Goal: Information Seeking & Learning: Learn about a topic

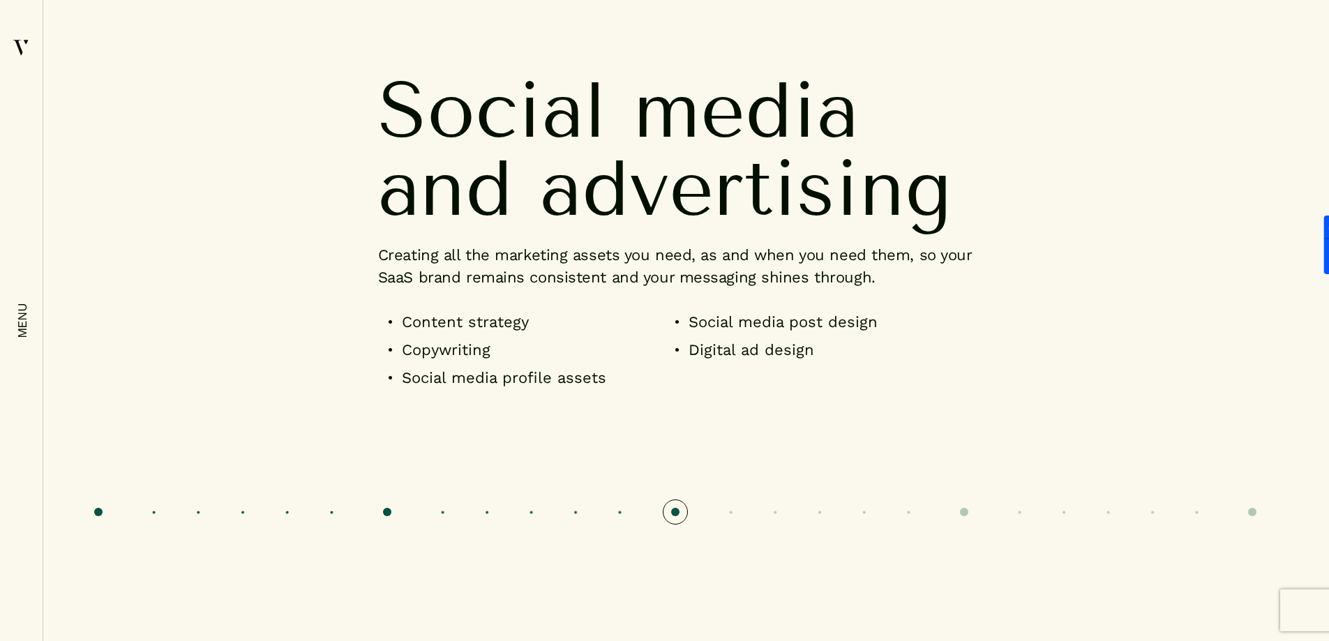
scroll to position [4186, 0]
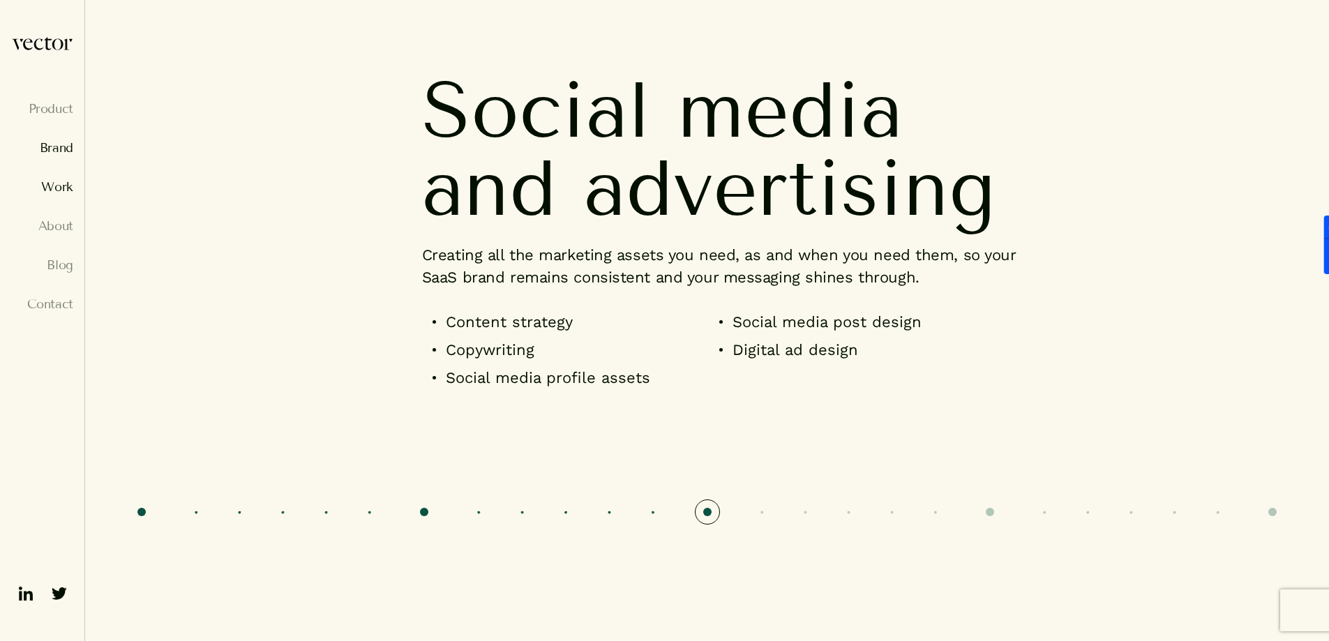
click at [55, 186] on link "Work" at bounding box center [42, 187] width 62 height 14
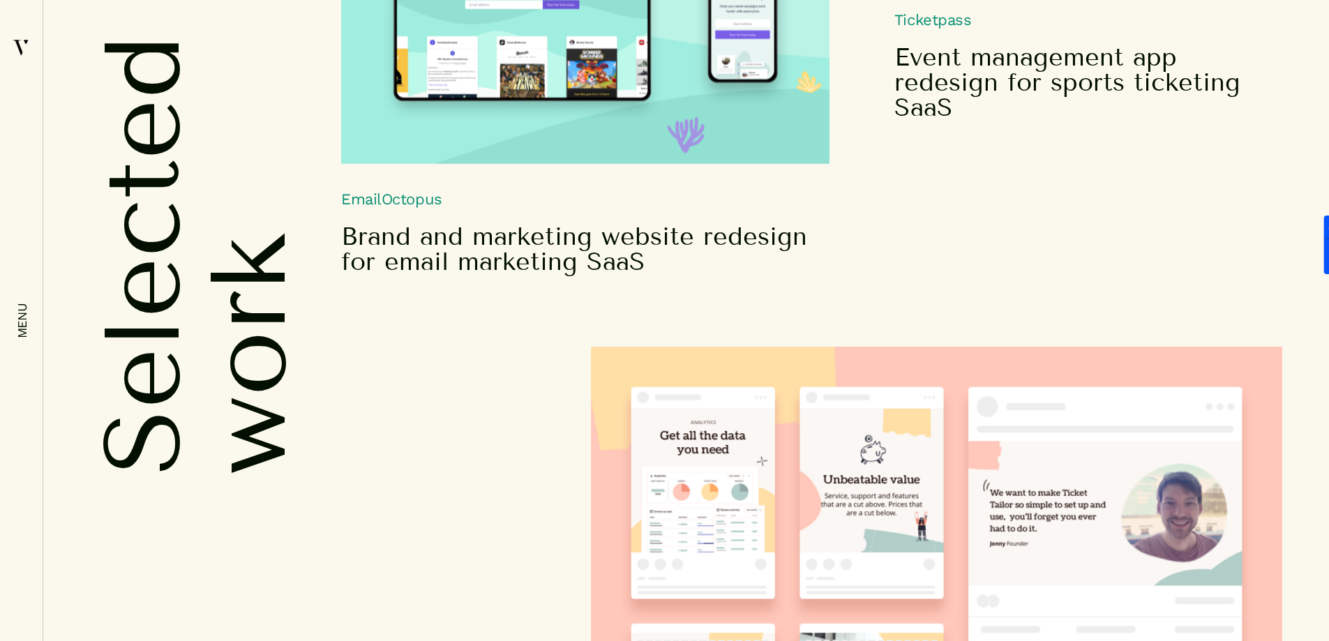
scroll to position [2232, 0]
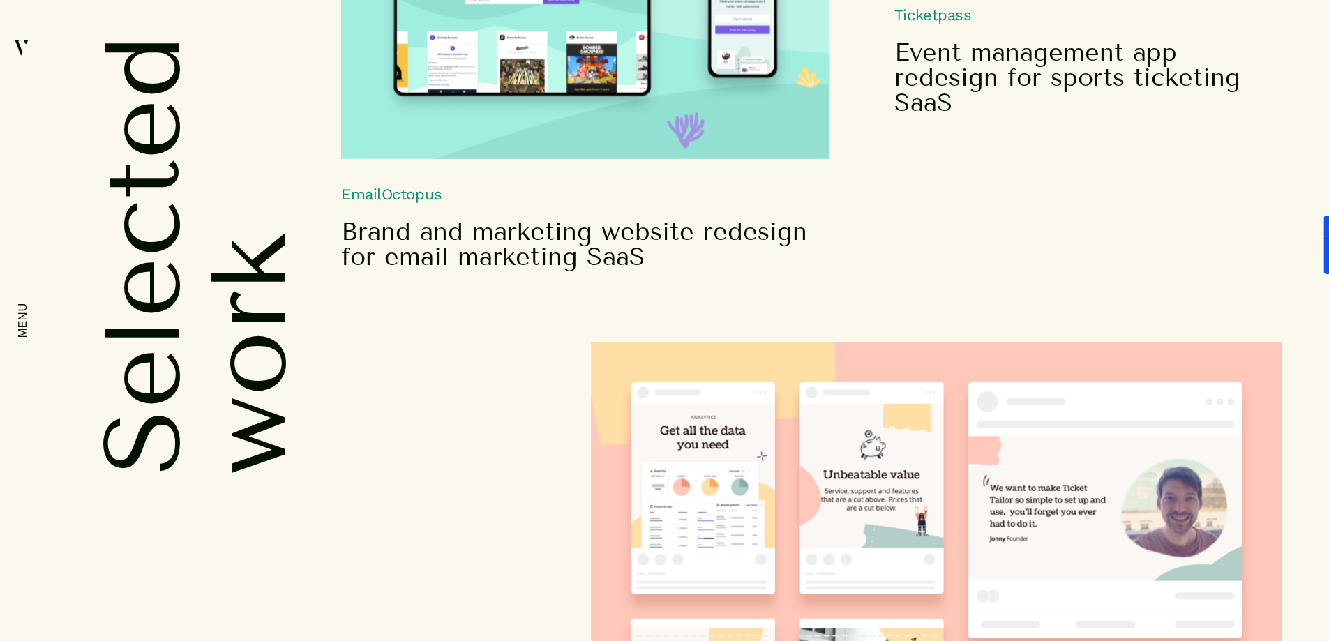
click at [465, 241] on h5 "Brand and marketing website redesign for email marketing SaaS" at bounding box center [576, 244] width 470 height 50
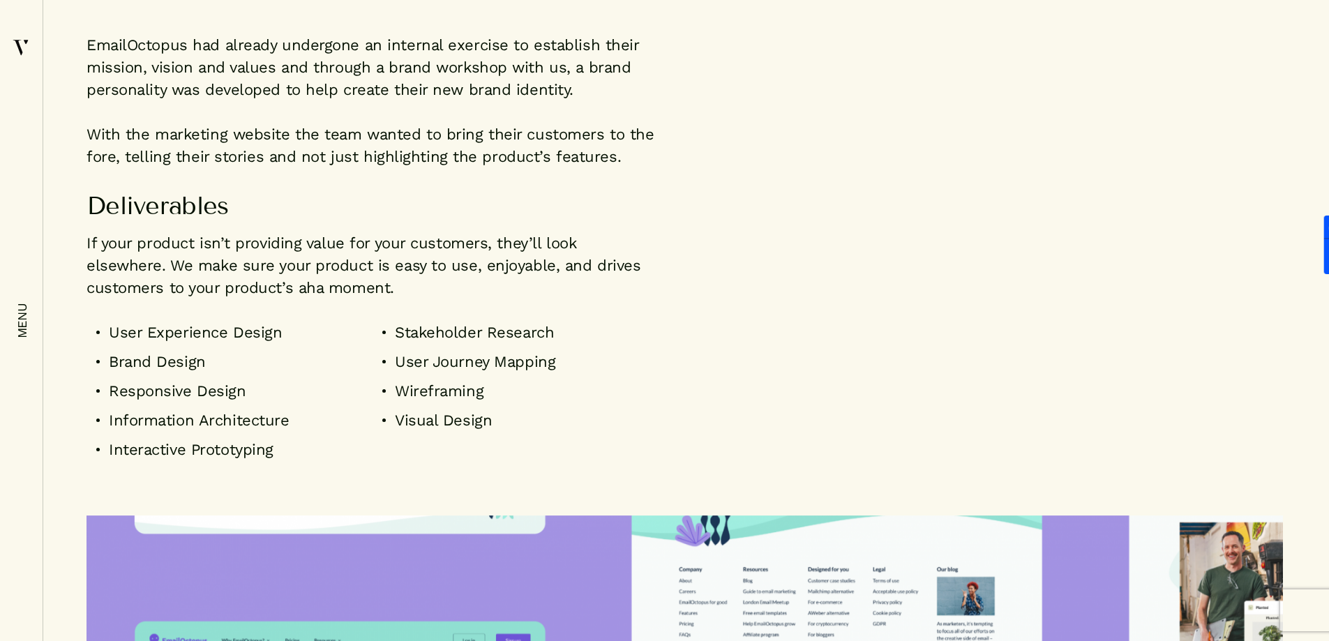
scroll to position [2581, 0]
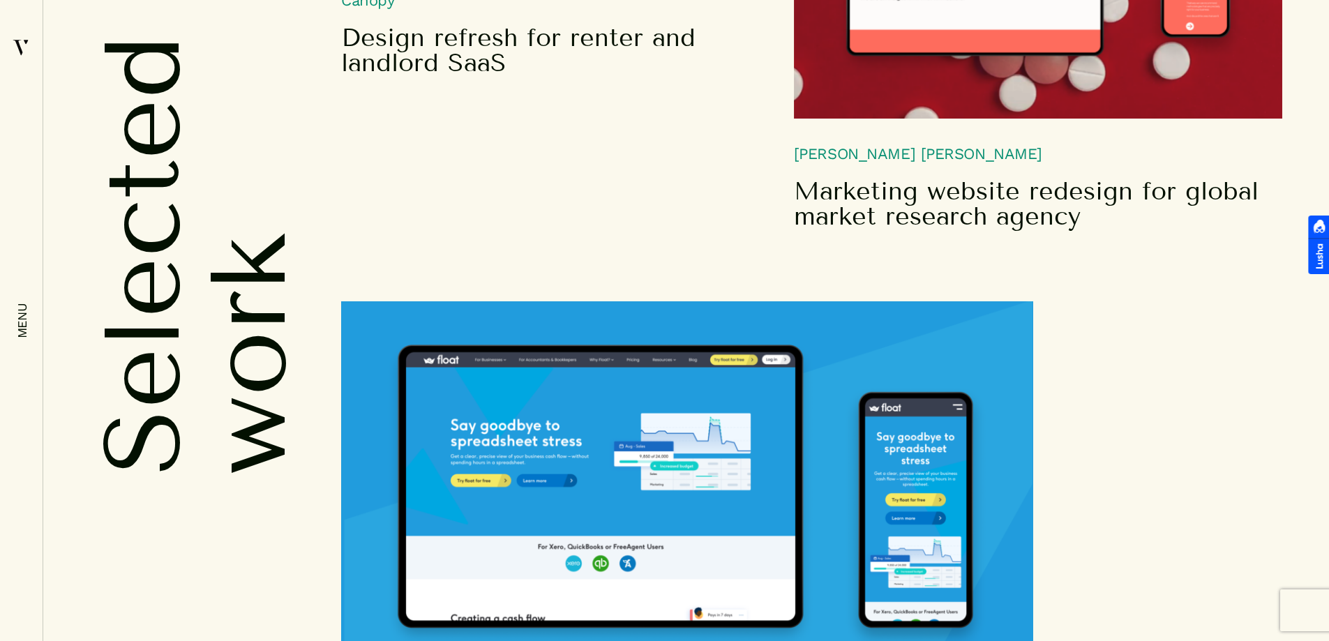
scroll to position [2975, 0]
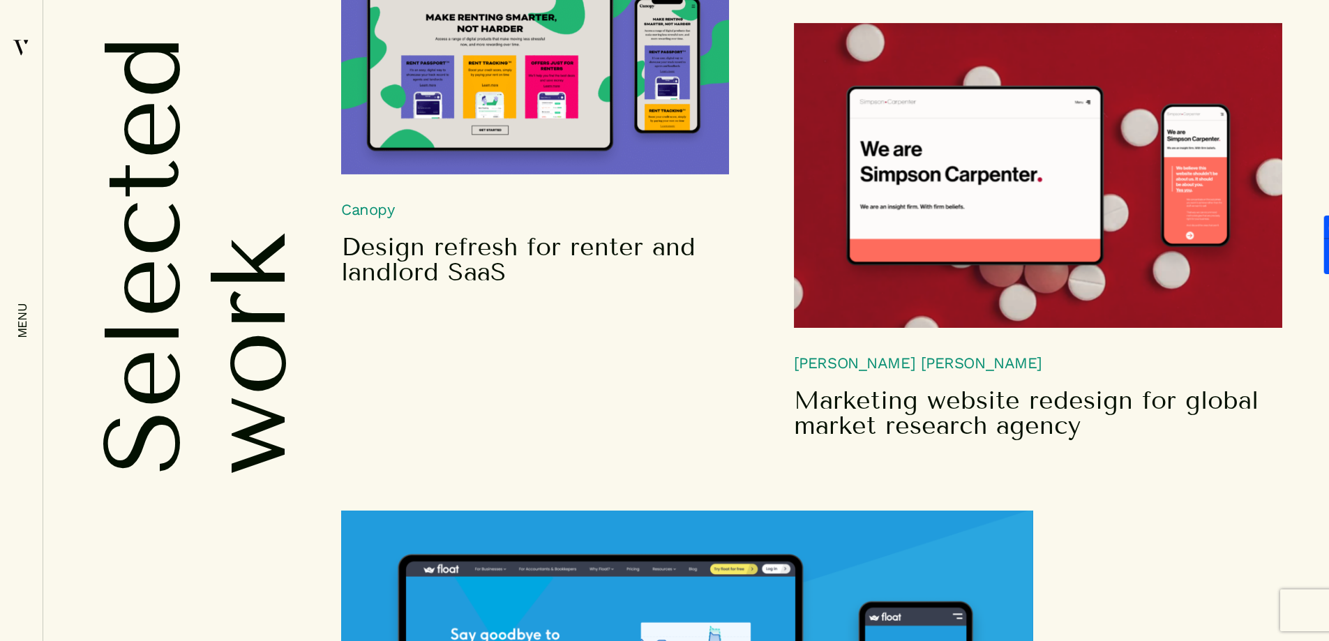
drag, startPoint x: 557, startPoint y: 126, endPoint x: 454, endPoint y: 283, distance: 187.9
click at [454, 283] on div "[PERSON_NAME] [PERSON_NAME] Marketing website redesign for global market resear…" at bounding box center [811, 231] width 941 height 416
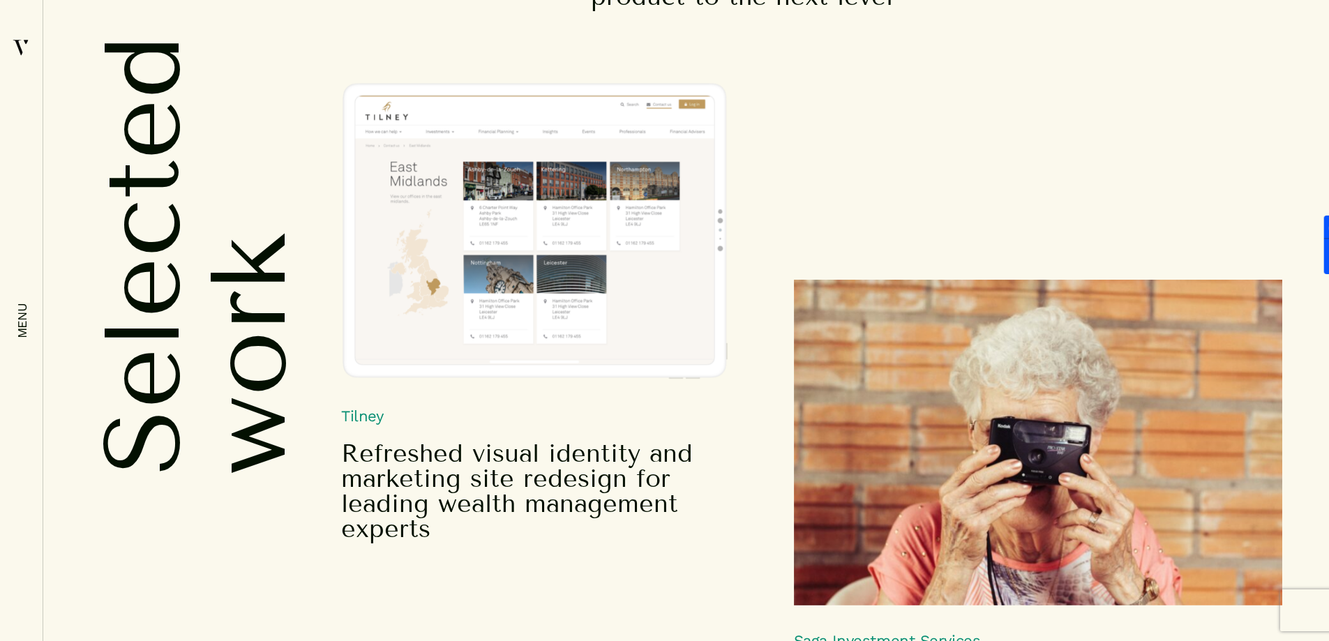
scroll to position [5626, 0]
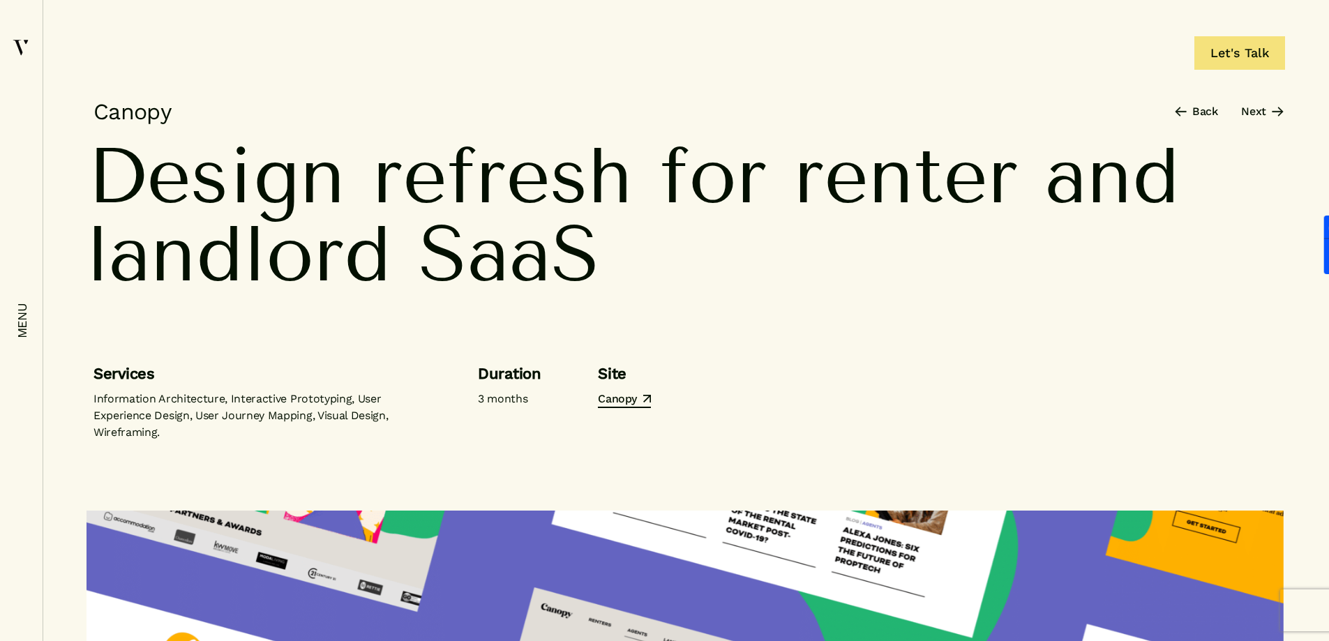
drag, startPoint x: 317, startPoint y: 444, endPoint x: 329, endPoint y: 55, distance: 389.4
click at [604, 401] on link "Canopy" at bounding box center [624, 399] width 52 height 17
